Goal: Task Accomplishment & Management: Use online tool/utility

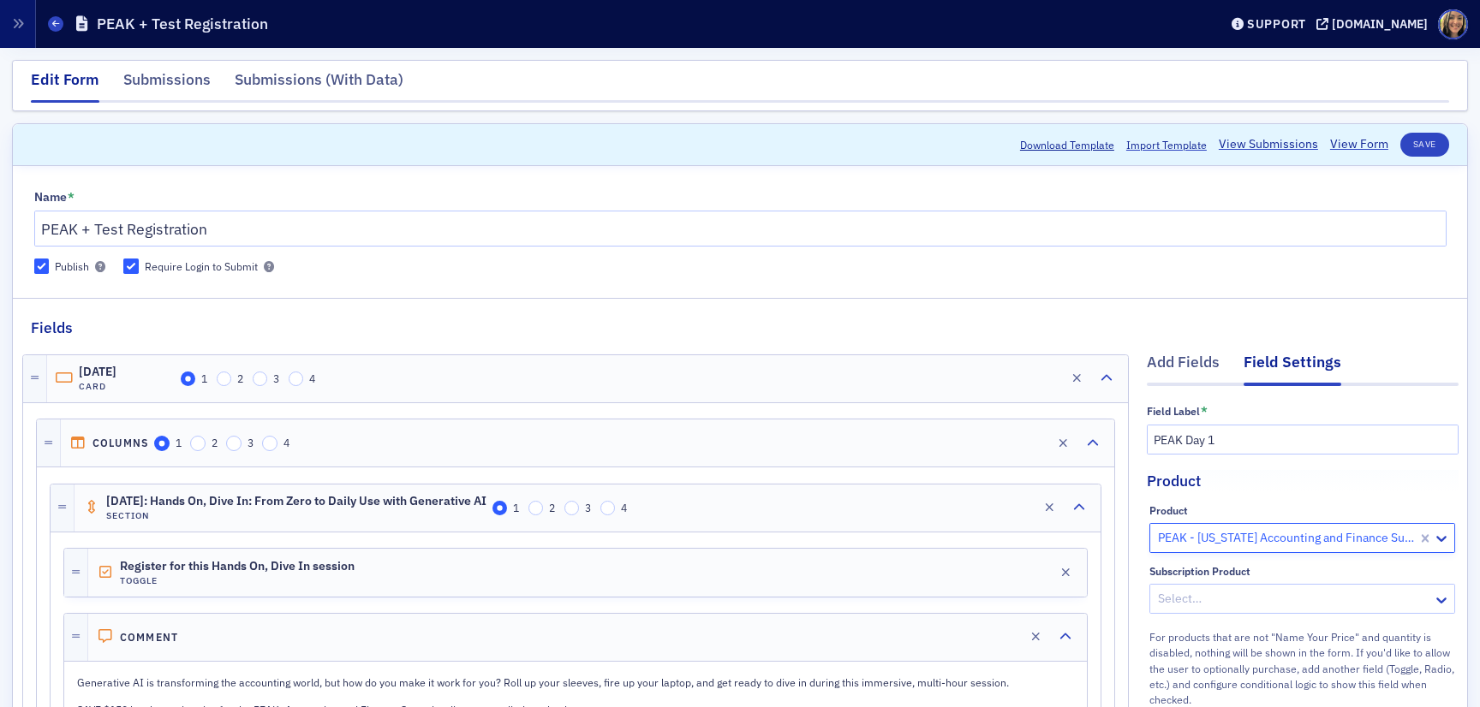
scroll to position [1341, 0]
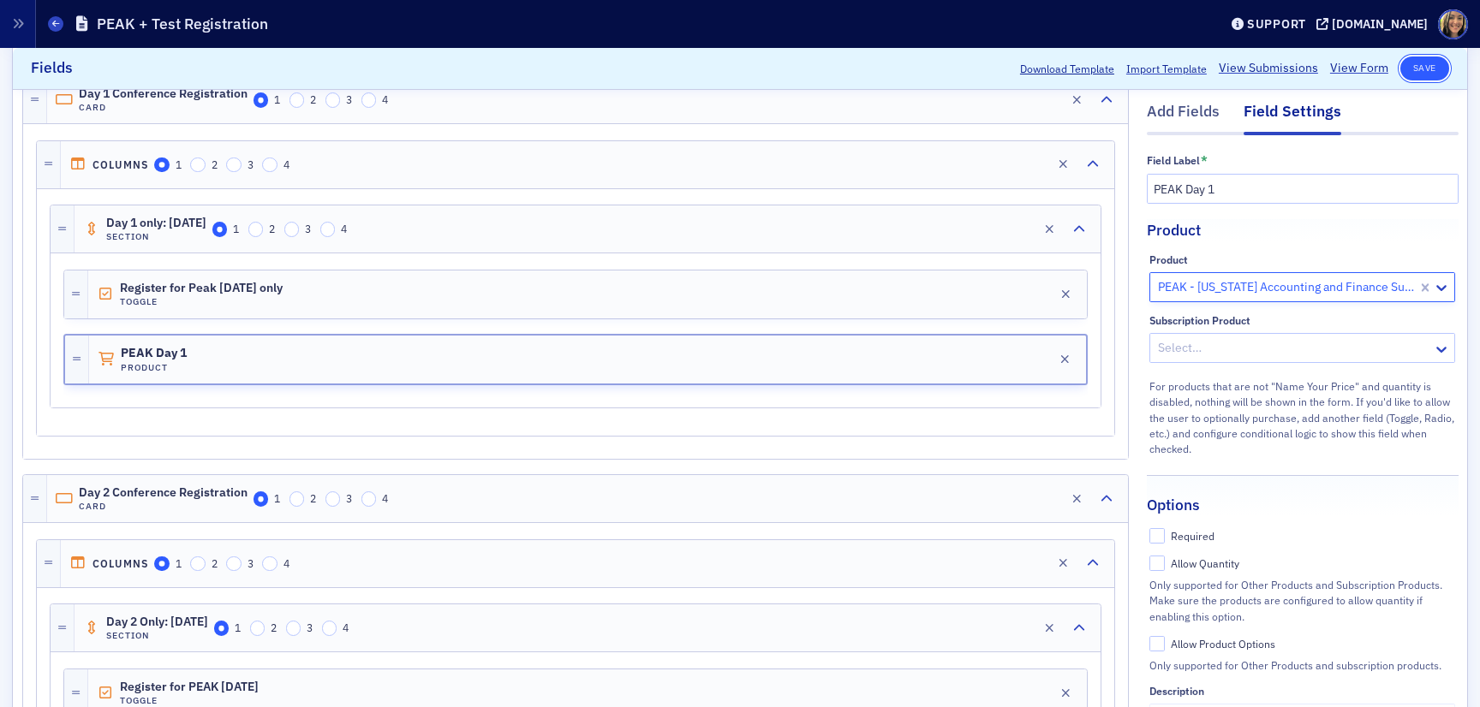
click at [1405, 78] on button "Save" at bounding box center [1424, 69] width 49 height 24
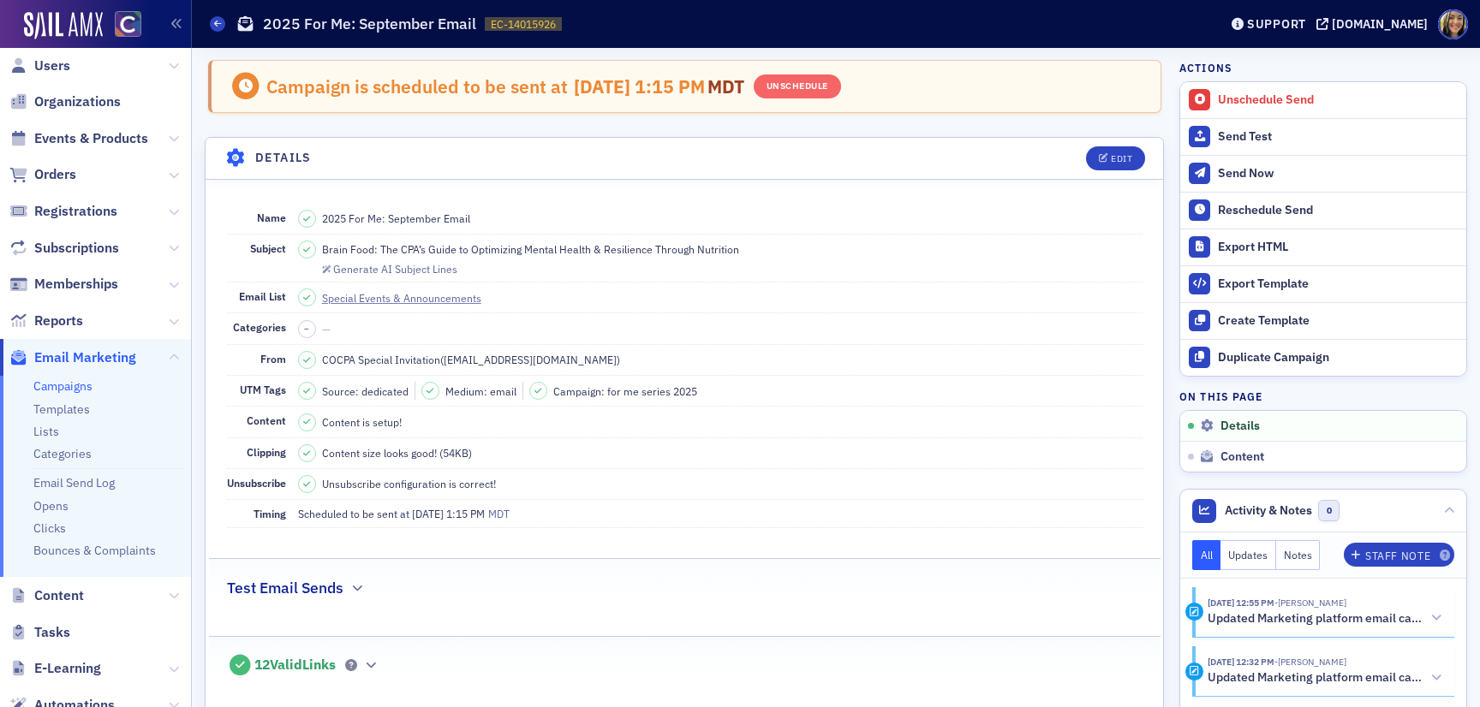
click at [94, 148] on span "Events & Products" at bounding box center [95, 138] width 191 height 37
click at [93, 140] on span "Events & Products" at bounding box center [91, 138] width 114 height 19
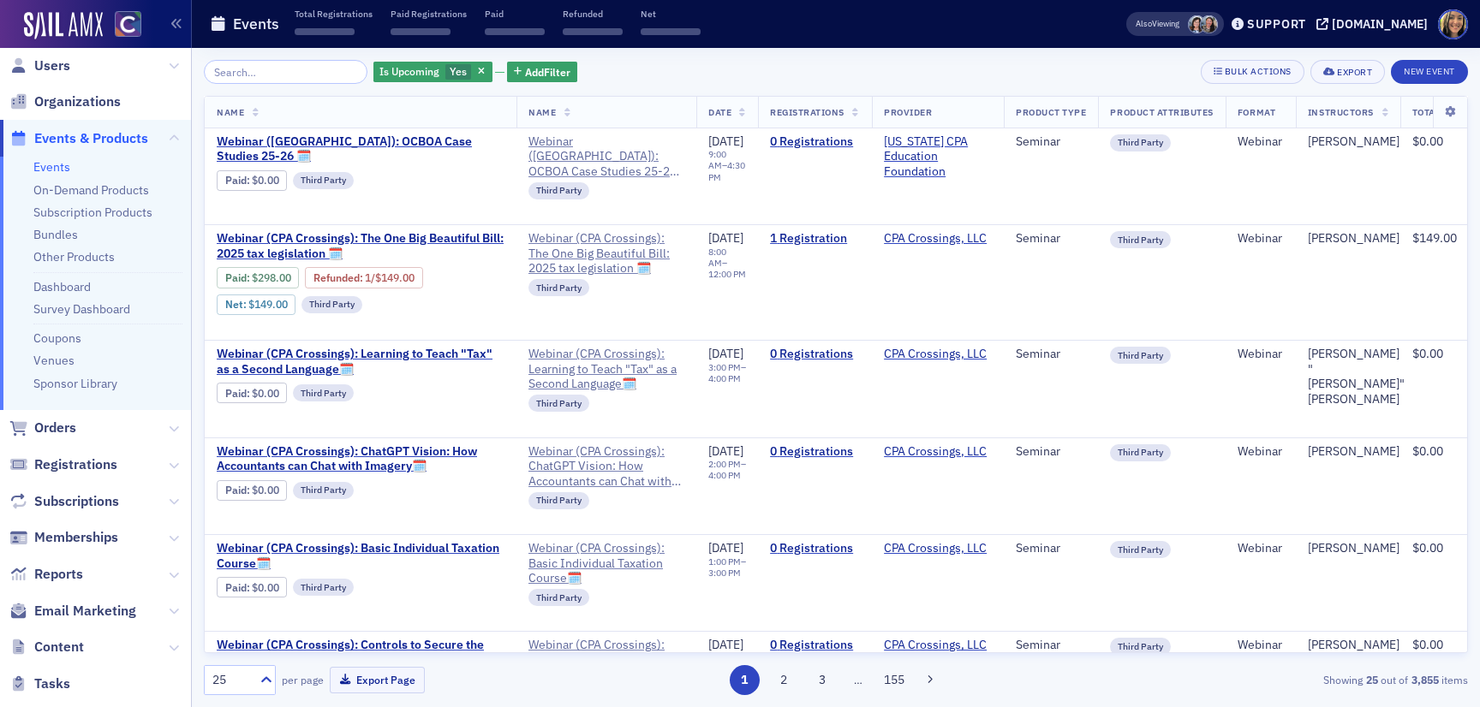
click at [306, 70] on input "search" at bounding box center [286, 72] width 164 height 24
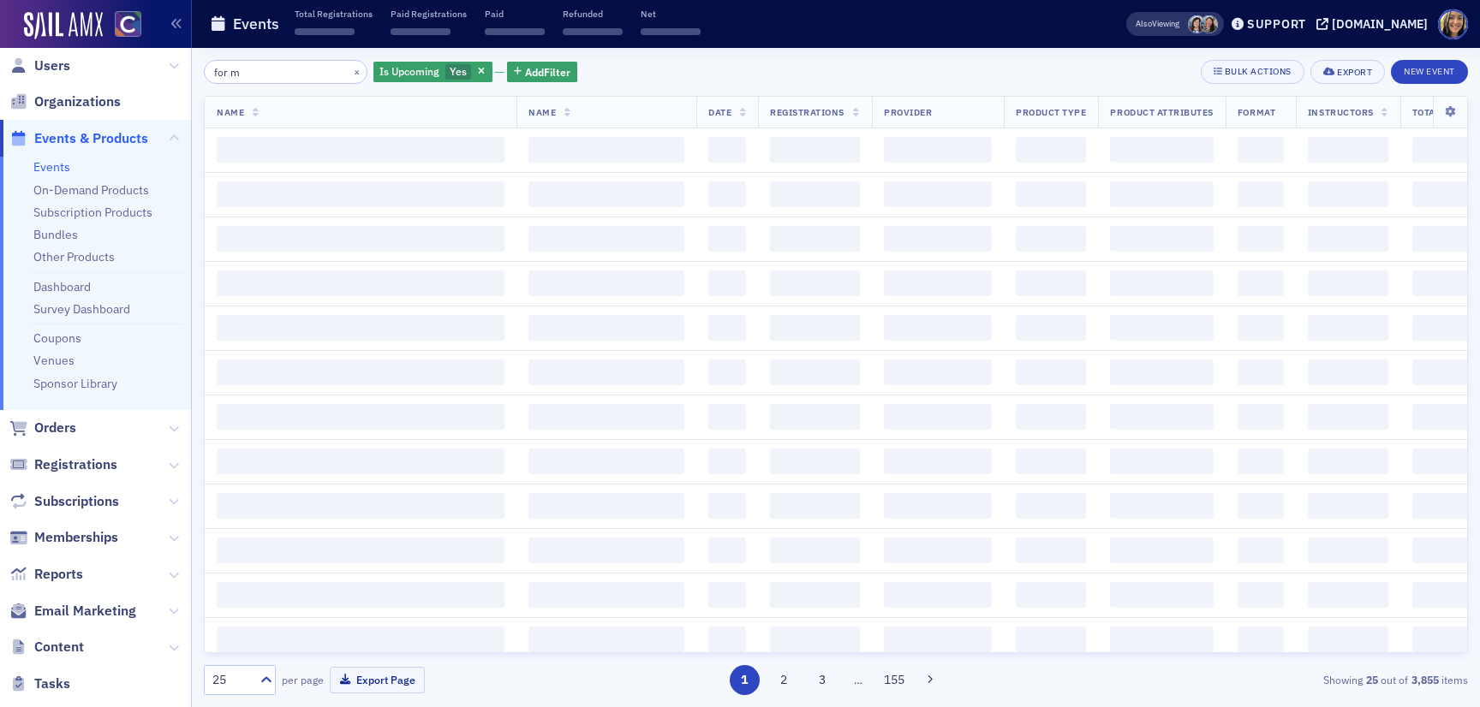
type input "for me"
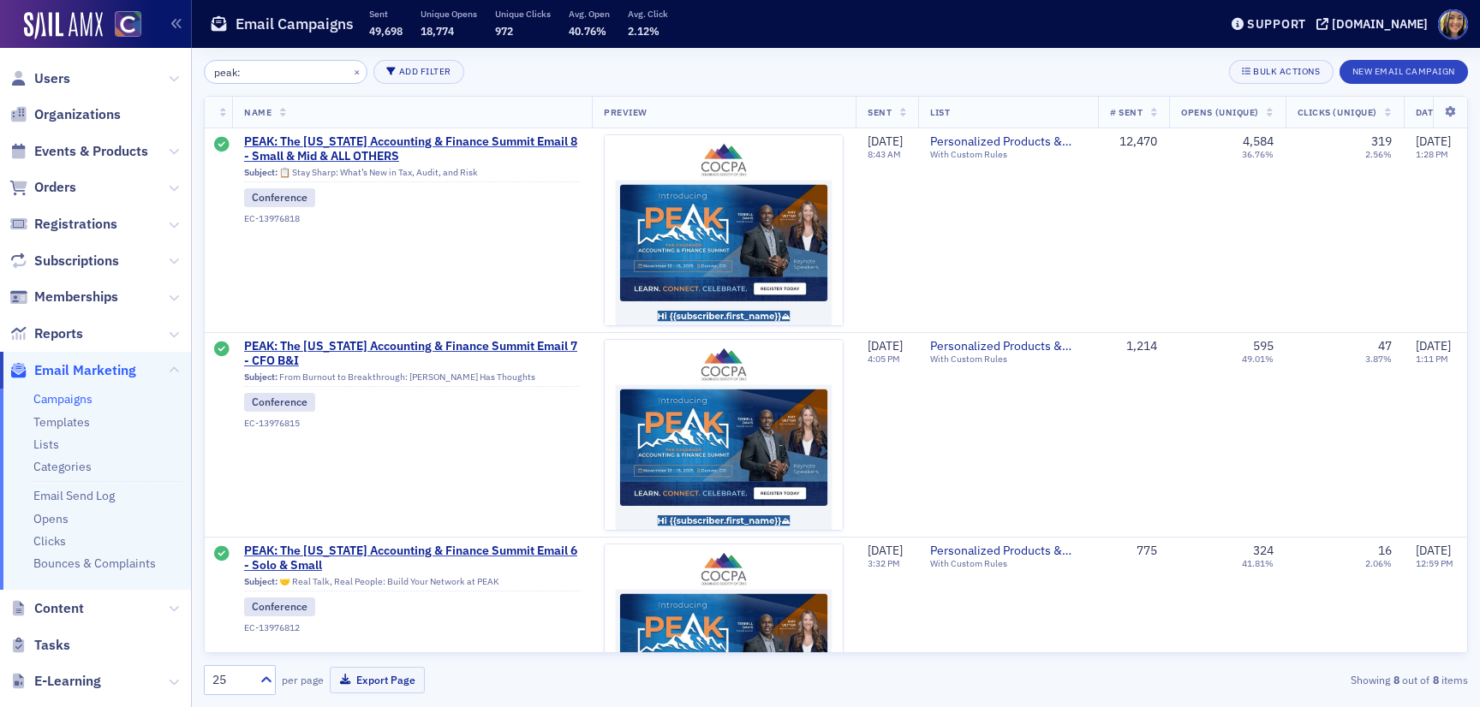
scroll to position [248, 0]
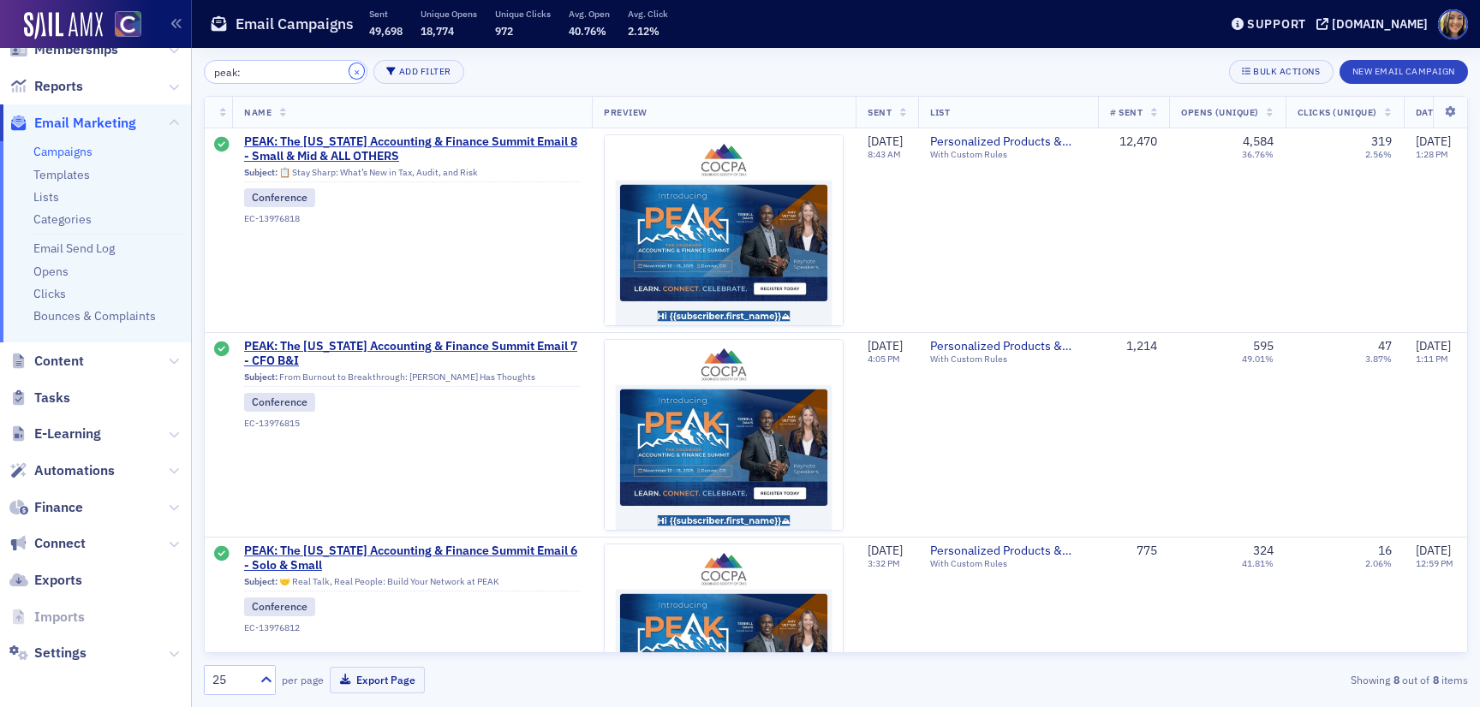
click at [349, 71] on button "×" at bounding box center [356, 70] width 15 height 15
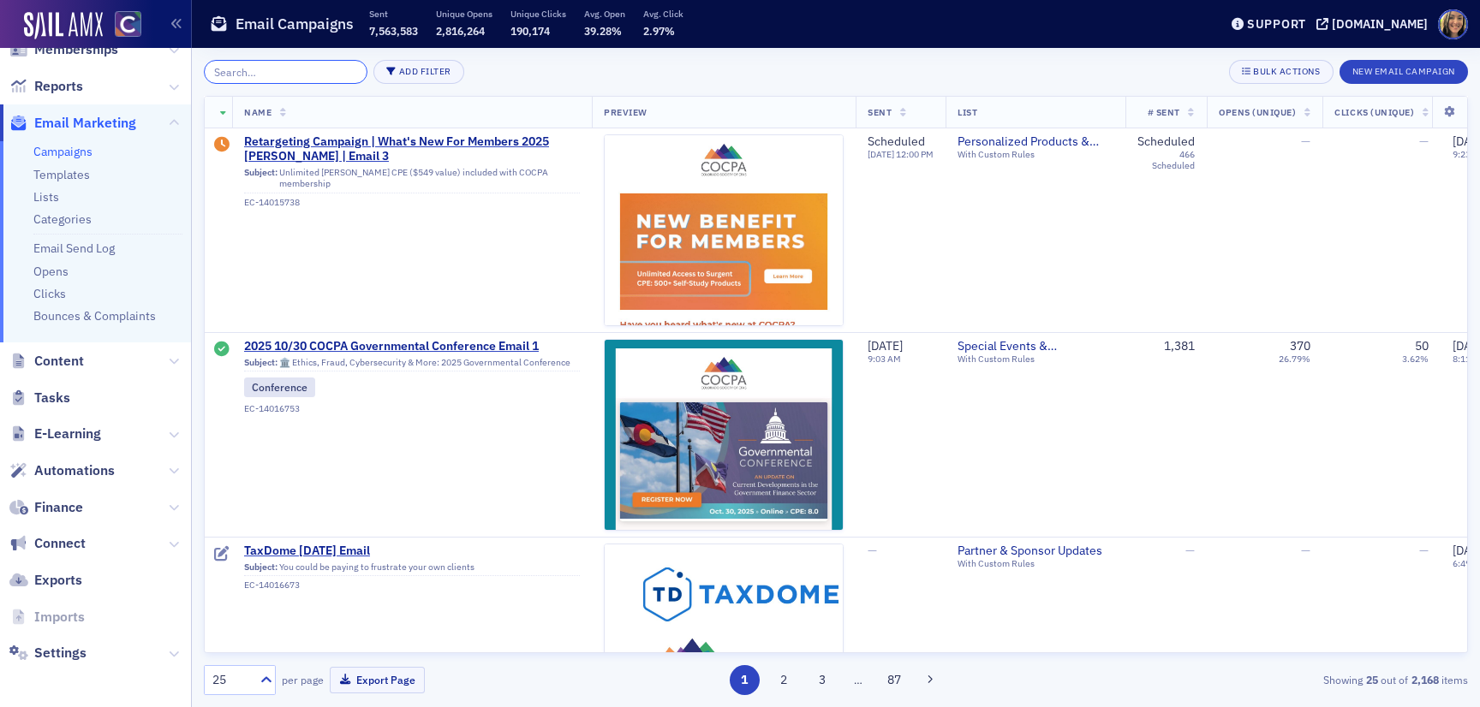
click at [250, 73] on input "search" at bounding box center [286, 72] width 164 height 24
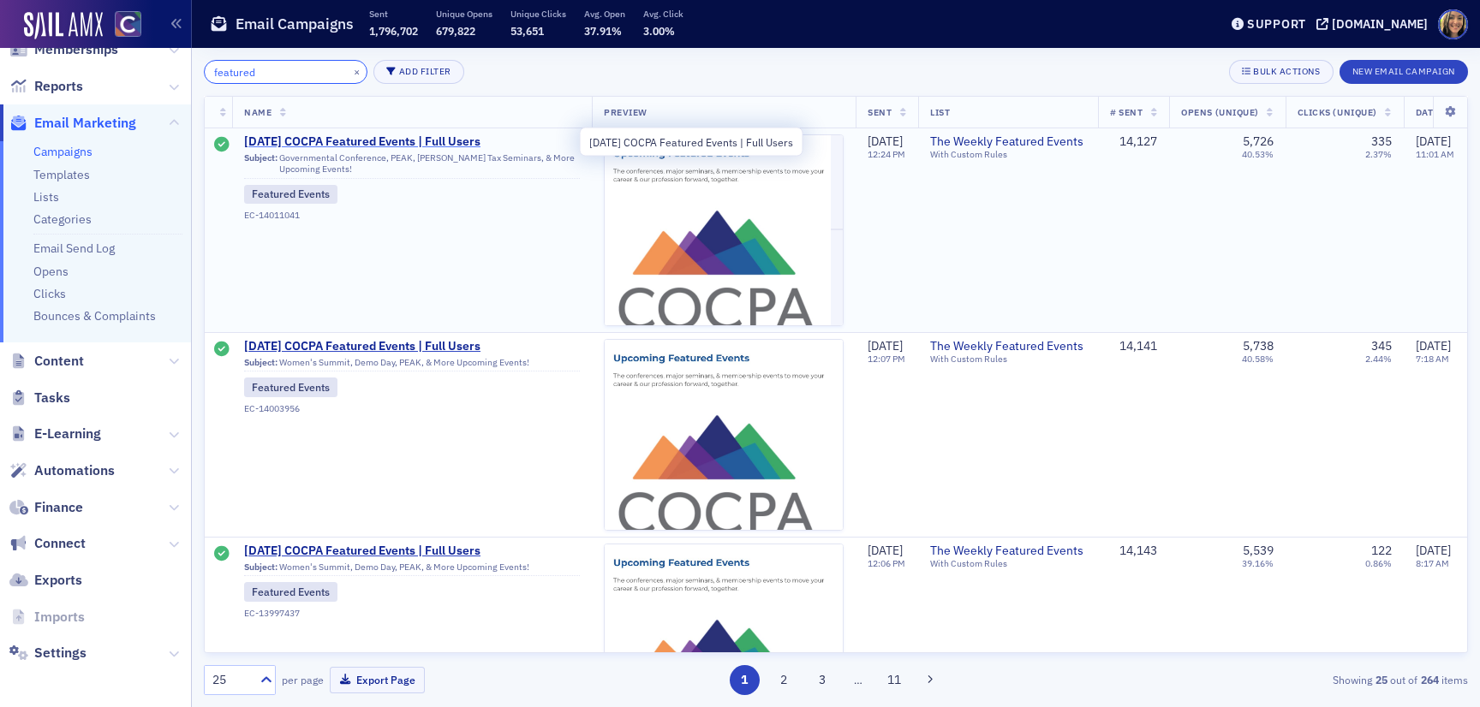
type input "featured"
click at [300, 143] on span "[DATE] COCPA Featured Events | Full Users" at bounding box center [412, 141] width 336 height 15
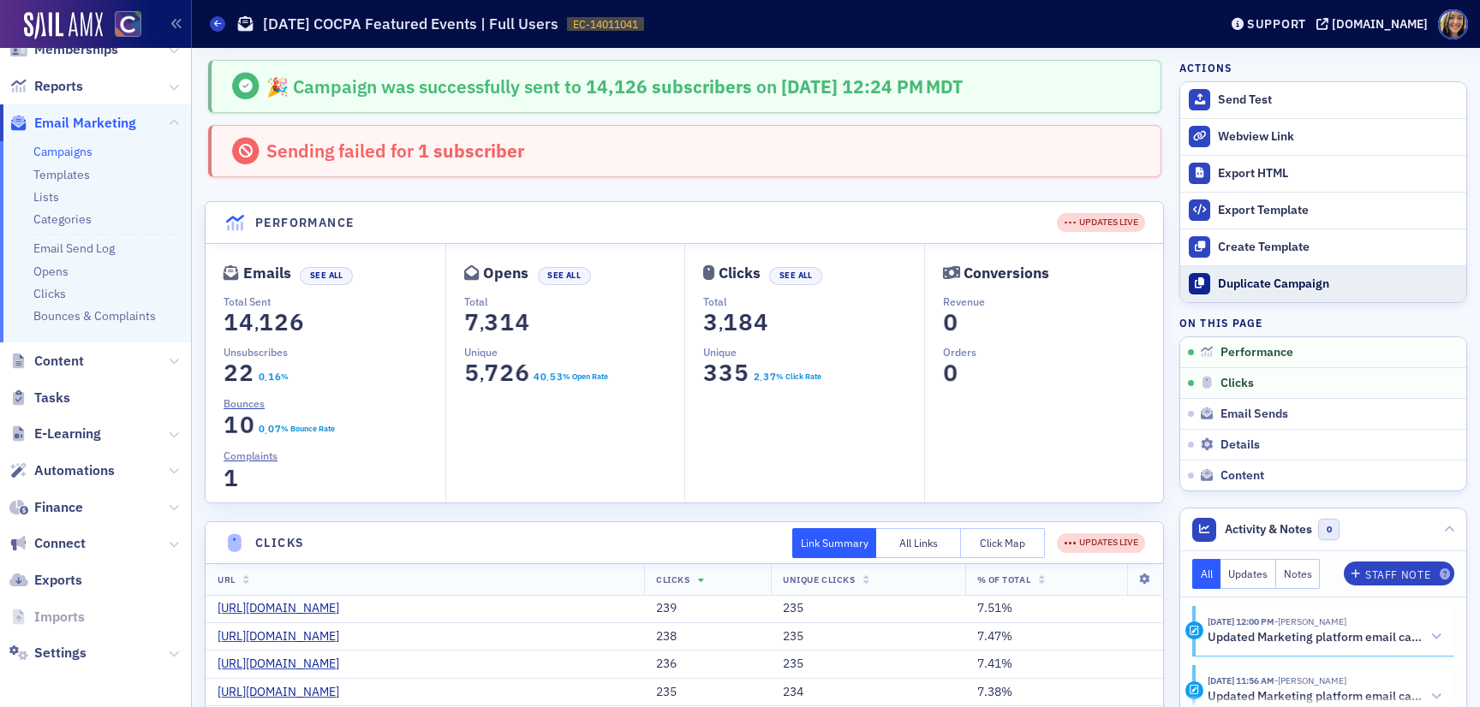
click at [1274, 285] on div "Duplicate Campaign" at bounding box center [1338, 284] width 240 height 15
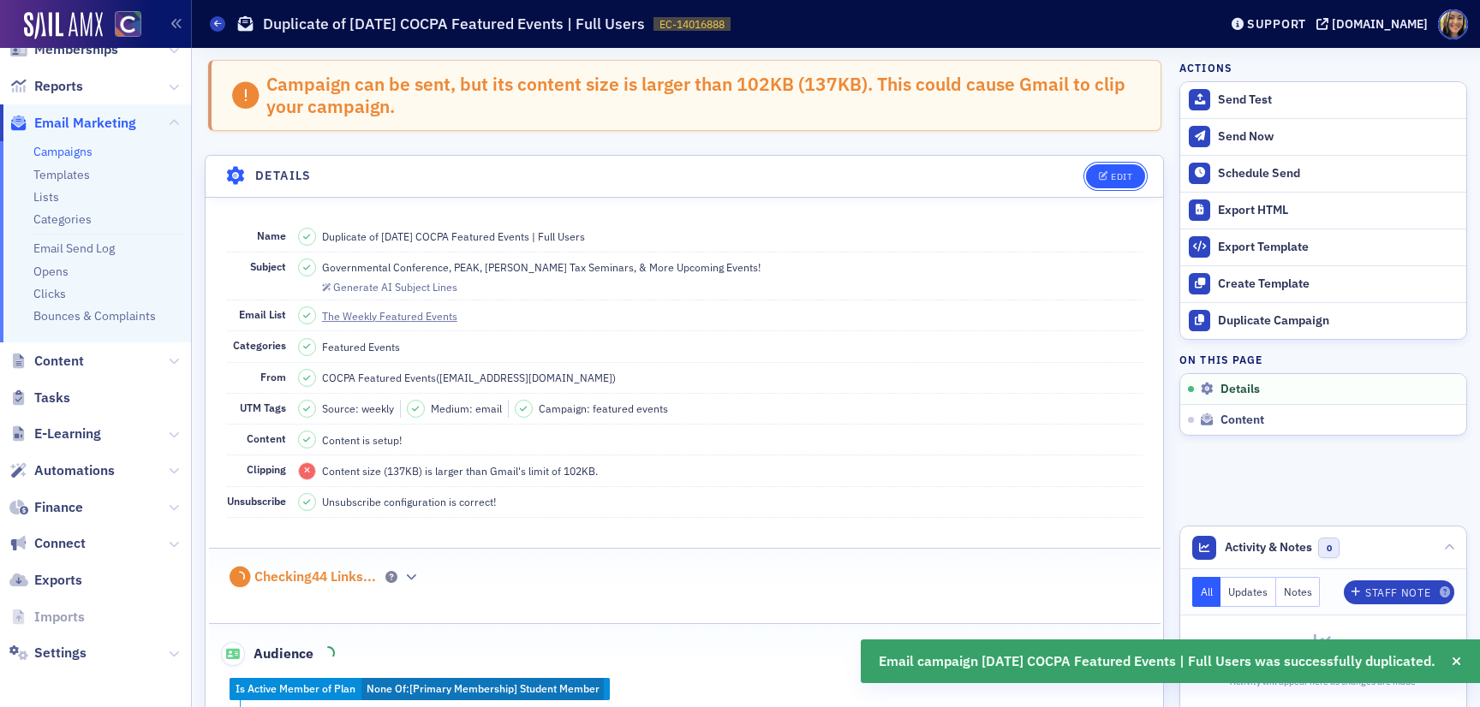
click at [1099, 173] on icon "button" at bounding box center [1104, 176] width 10 height 9
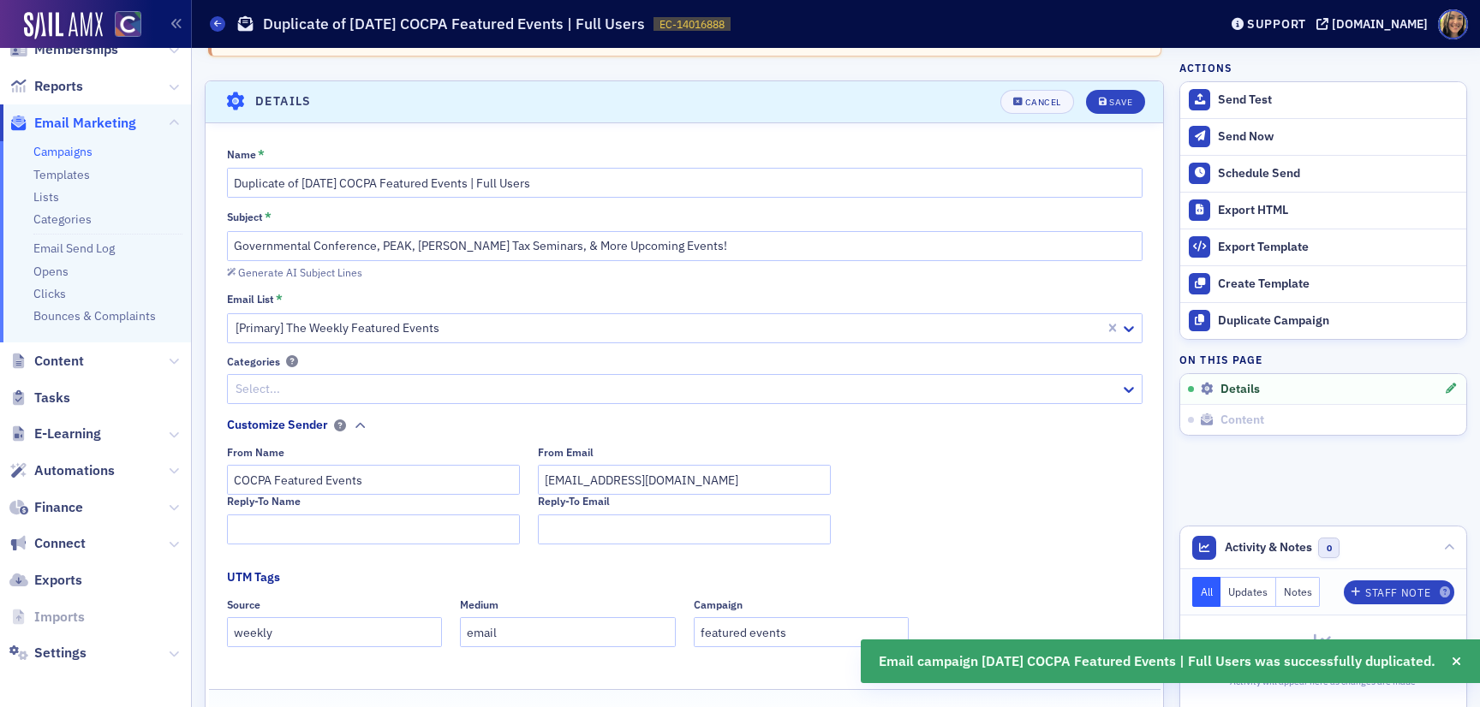
scroll to position [98, 0]
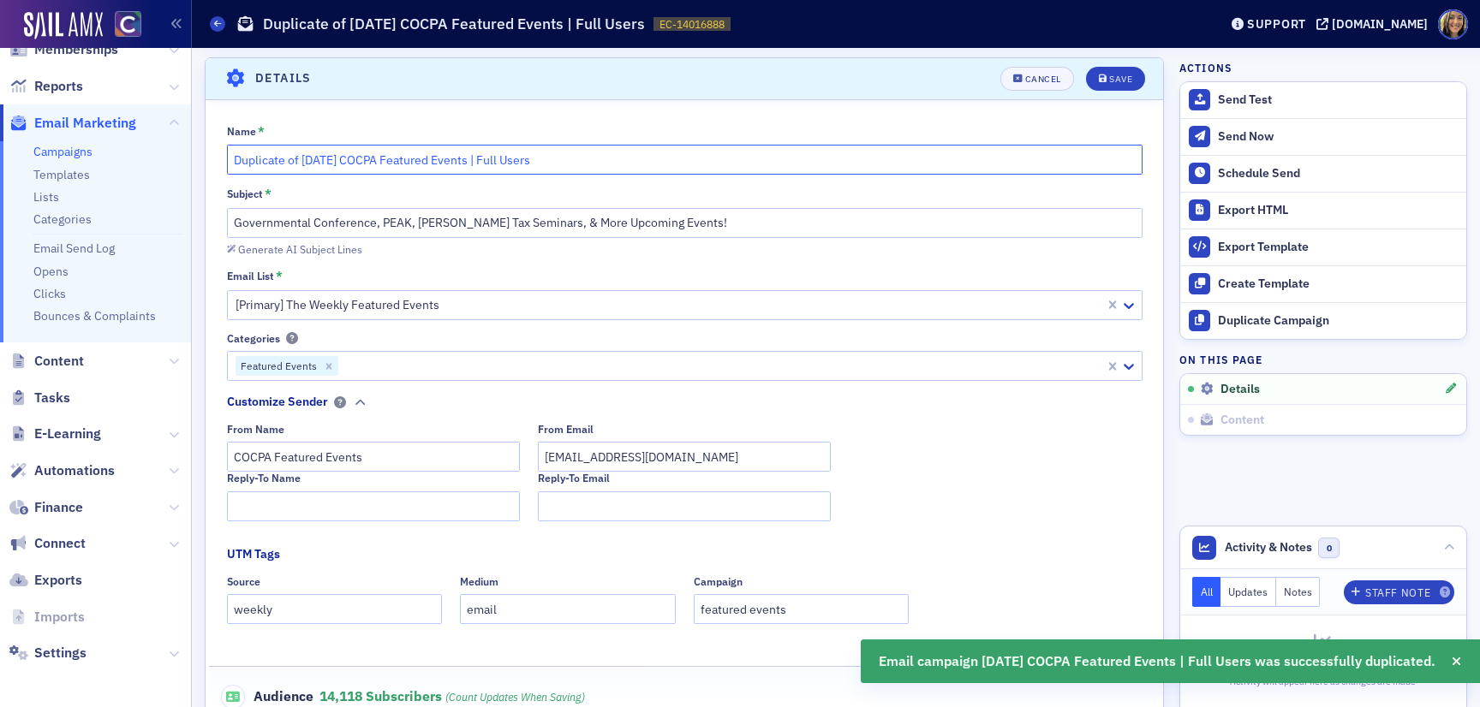
drag, startPoint x: 326, startPoint y: 155, endPoint x: 98, endPoint y: 155, distance: 227.8
click at [98, 155] on div "Users Organizations Events & Products Orders Registrations Subscriptions Member…" at bounding box center [740, 353] width 1480 height 707
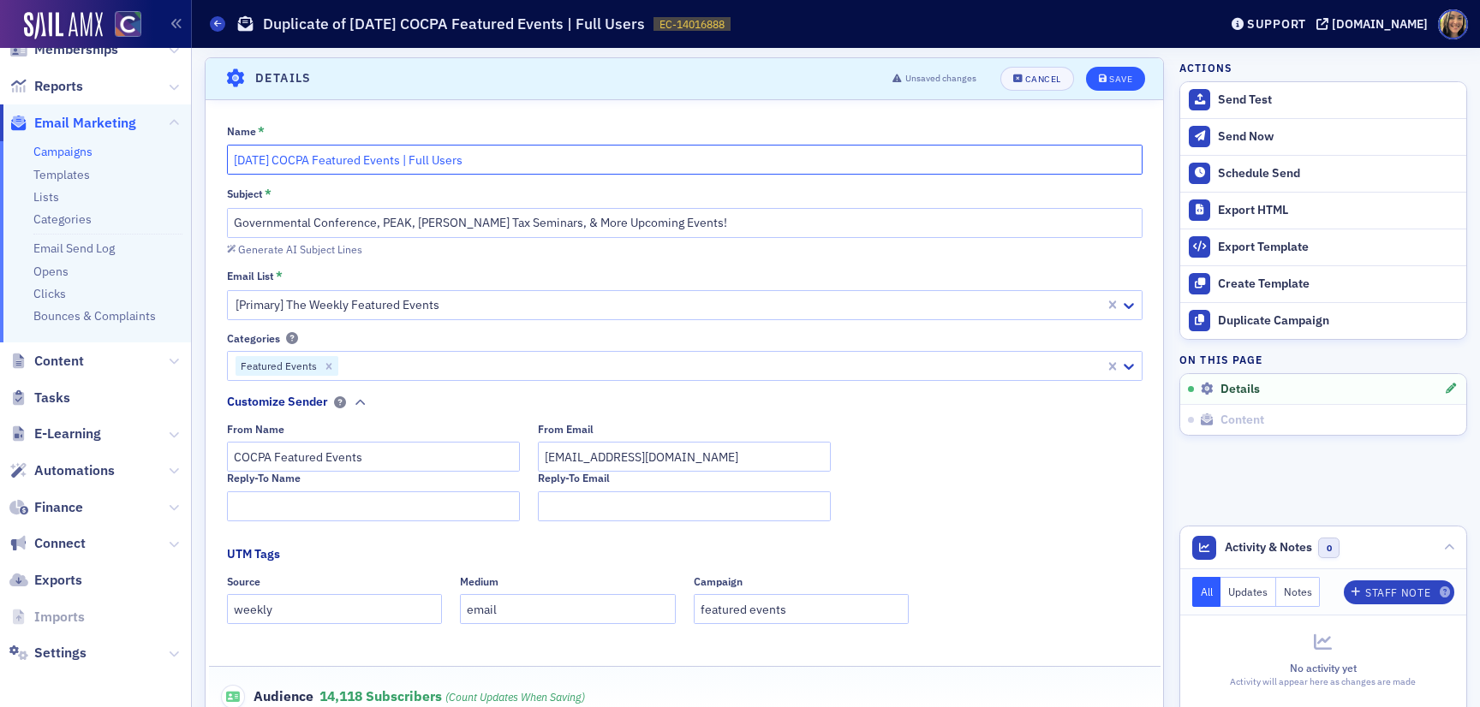
type input "[DATE] COCPA Featured Events | Full Users"
click at [1110, 76] on div "Save" at bounding box center [1120, 79] width 23 height 9
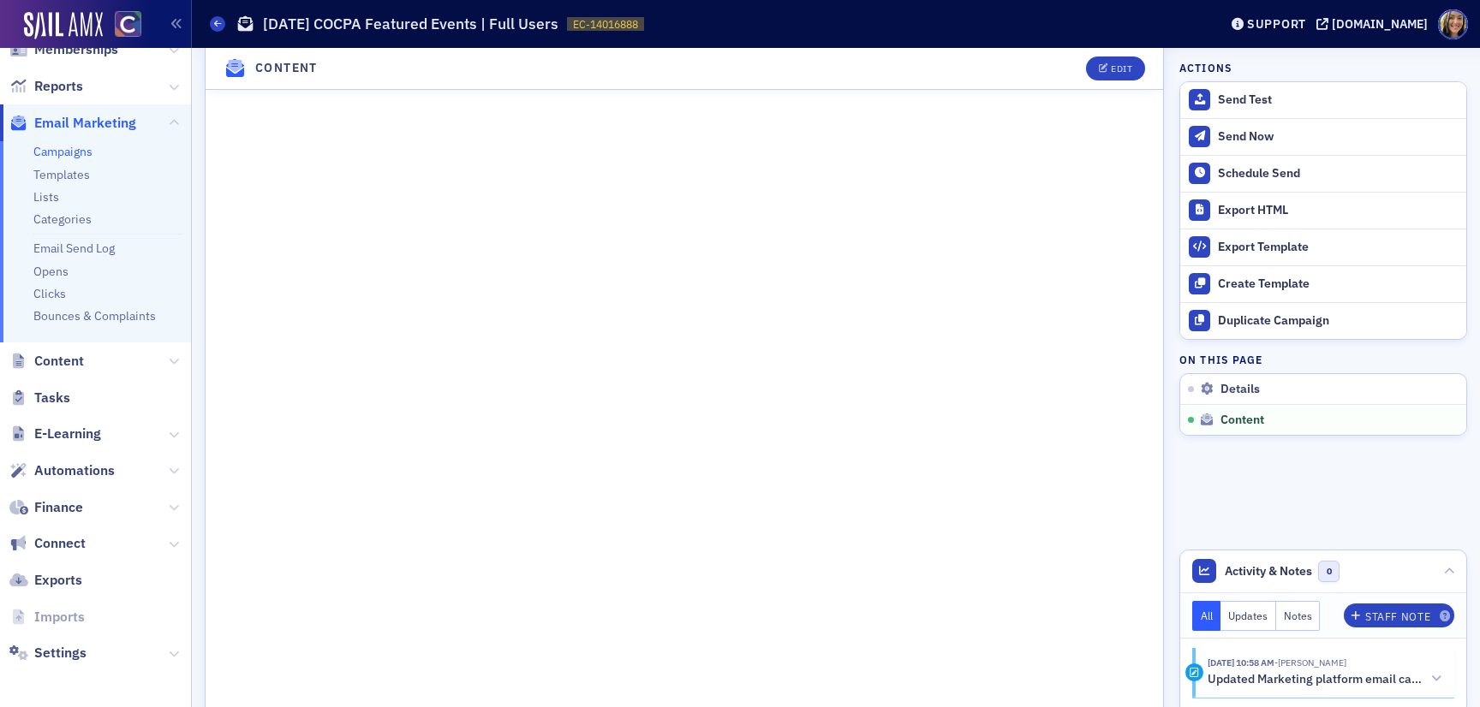
scroll to position [1274, 0]
